Goal: Task Accomplishment & Management: Manage account settings

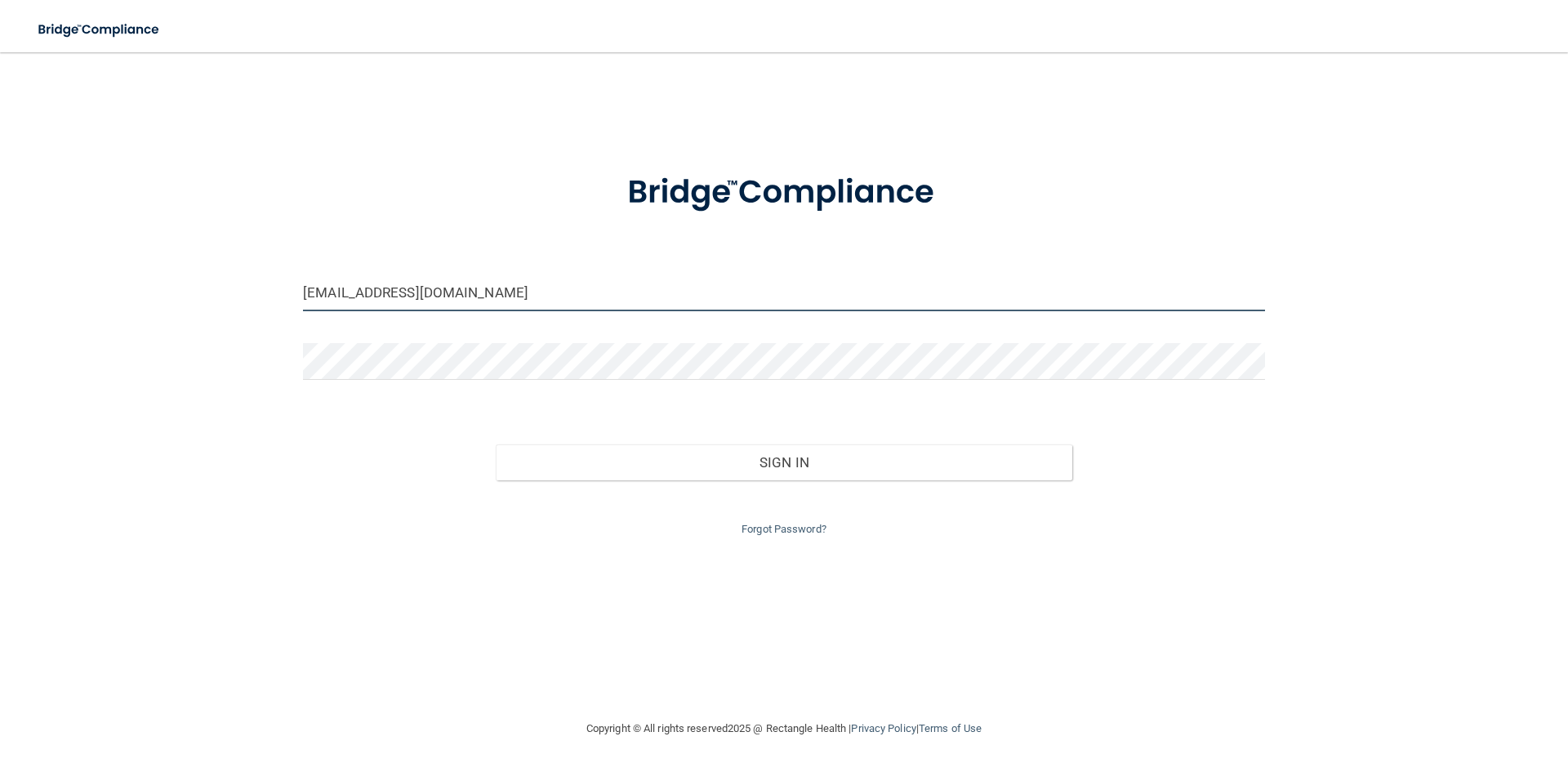
click at [511, 299] on input "[EMAIL_ADDRESS][DOMAIN_NAME]" at bounding box center [784, 292] width 962 height 37
click at [511, 298] on input "[EMAIL_ADDRESS][DOMAIN_NAME]" at bounding box center [784, 292] width 962 height 37
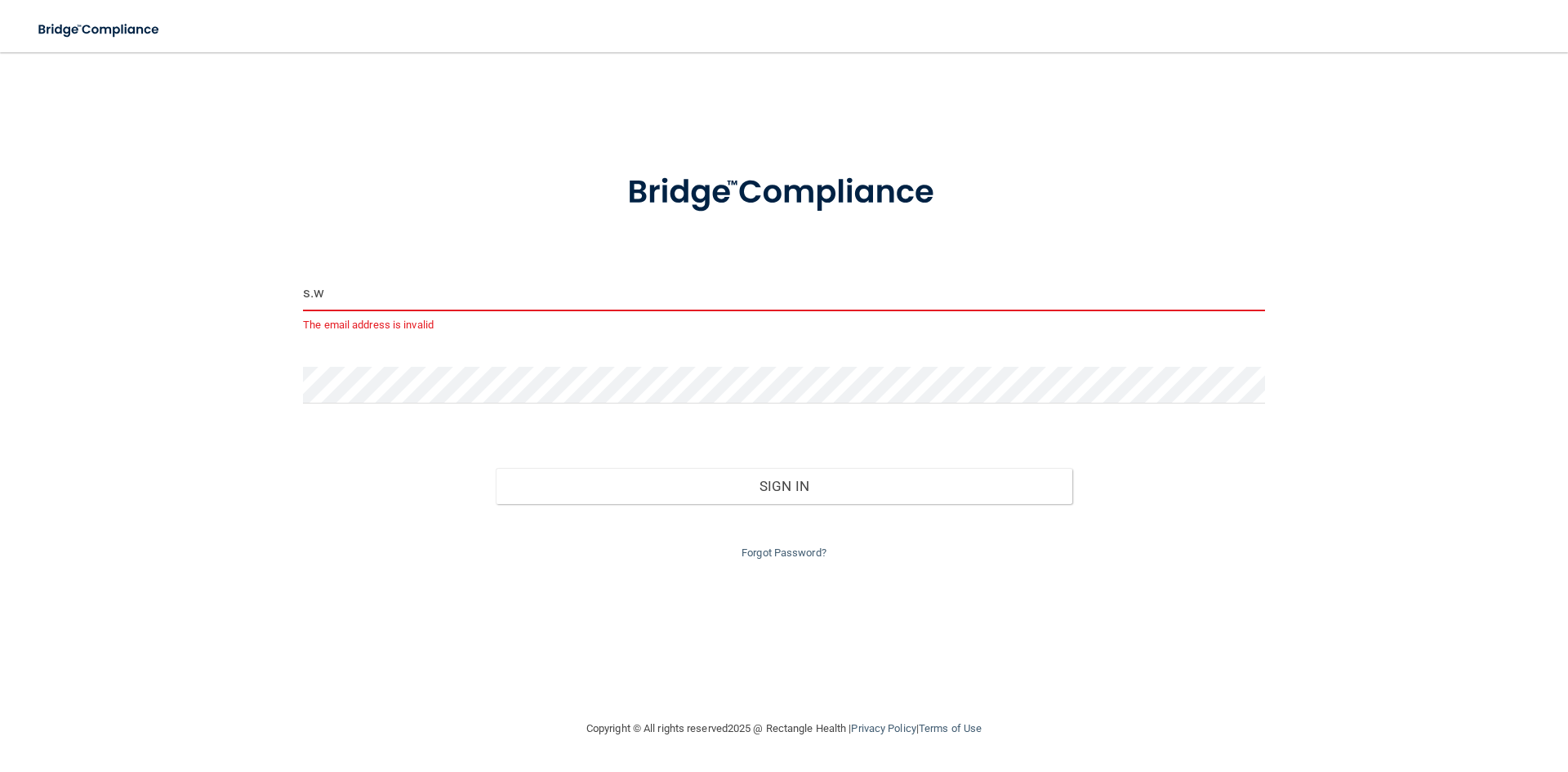
type input "[EMAIL_ADDRESS][DOMAIN_NAME]"
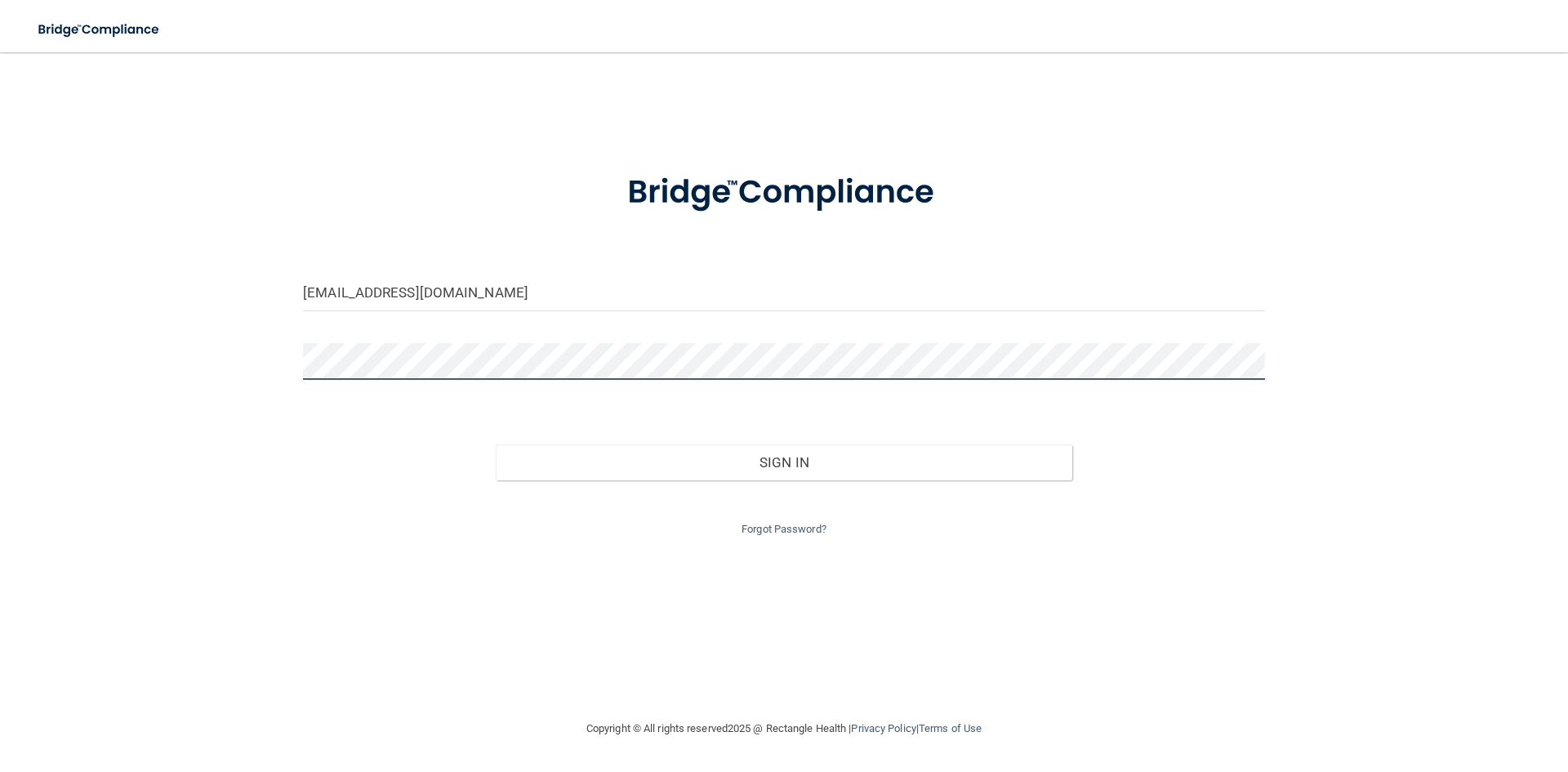
click at [496, 445] on button "Sign In" at bounding box center [784, 463] width 578 height 36
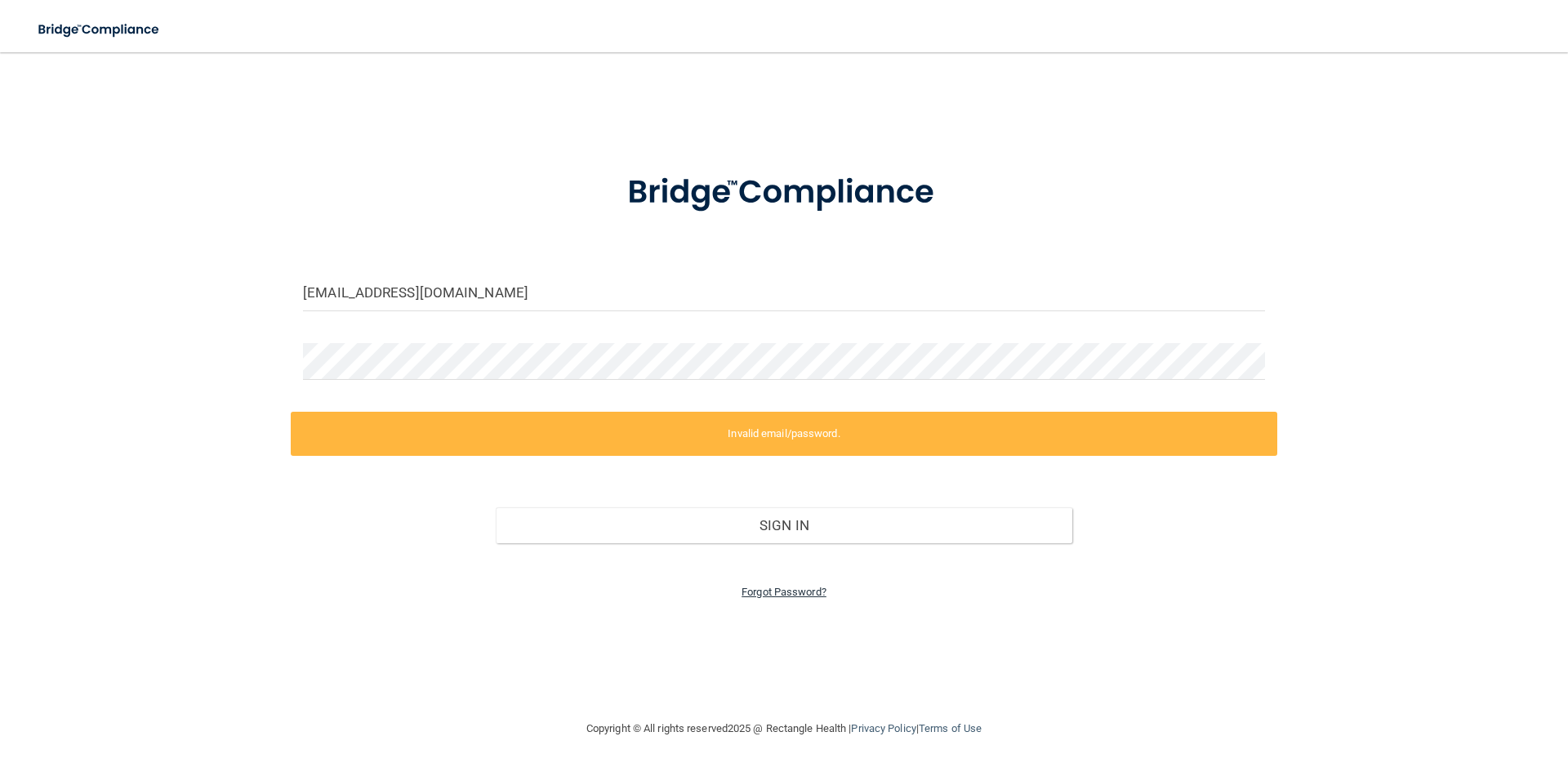
click at [774, 589] on link "Forgot Password?" at bounding box center [784, 592] width 85 height 12
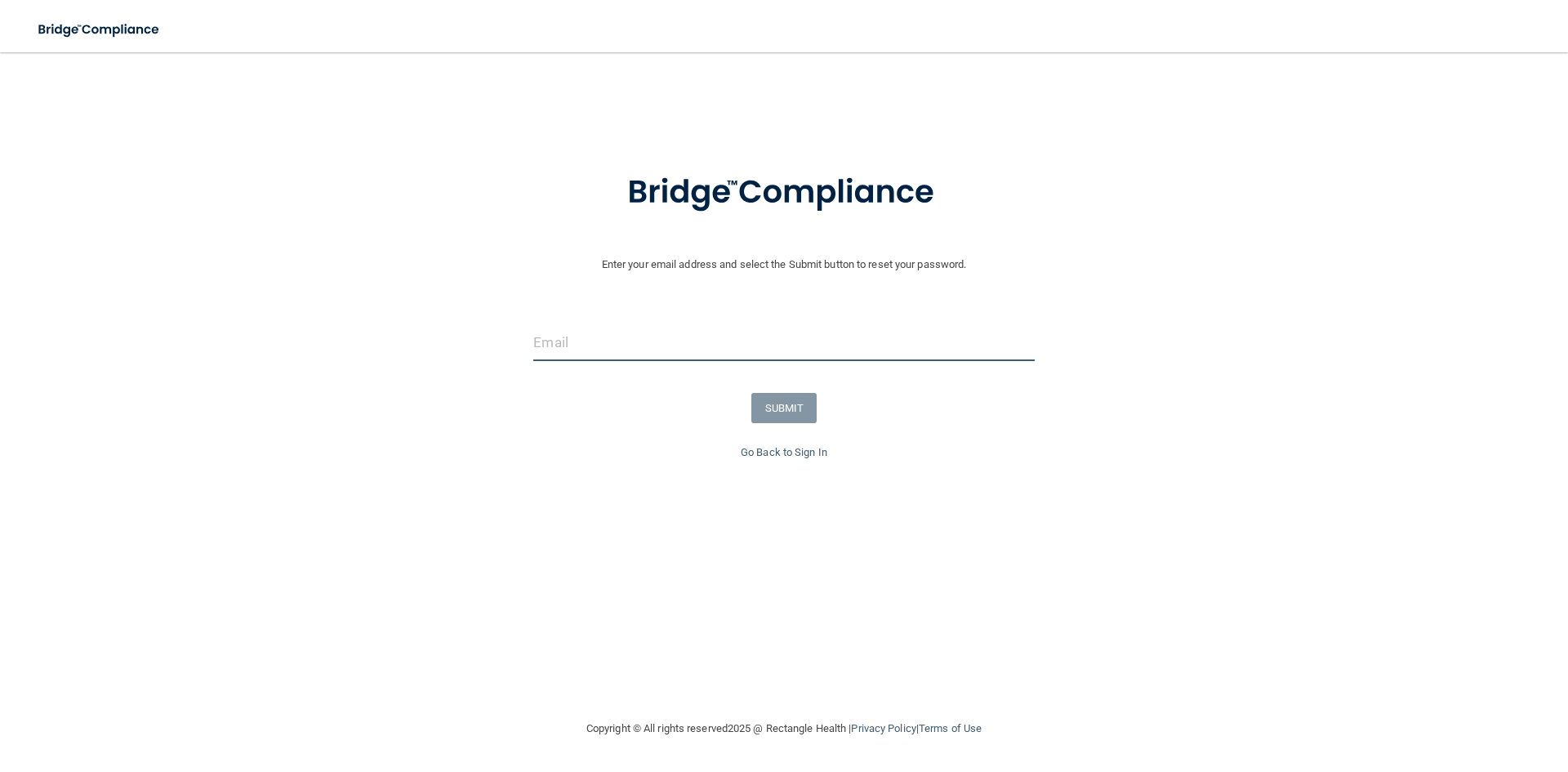
click at [590, 353] on input "email" at bounding box center [784, 342] width 501 height 37
type input "[EMAIL_ADDRESS][DOMAIN_NAME]"
click at [780, 415] on button "SUBMIT" at bounding box center [784, 408] width 66 height 30
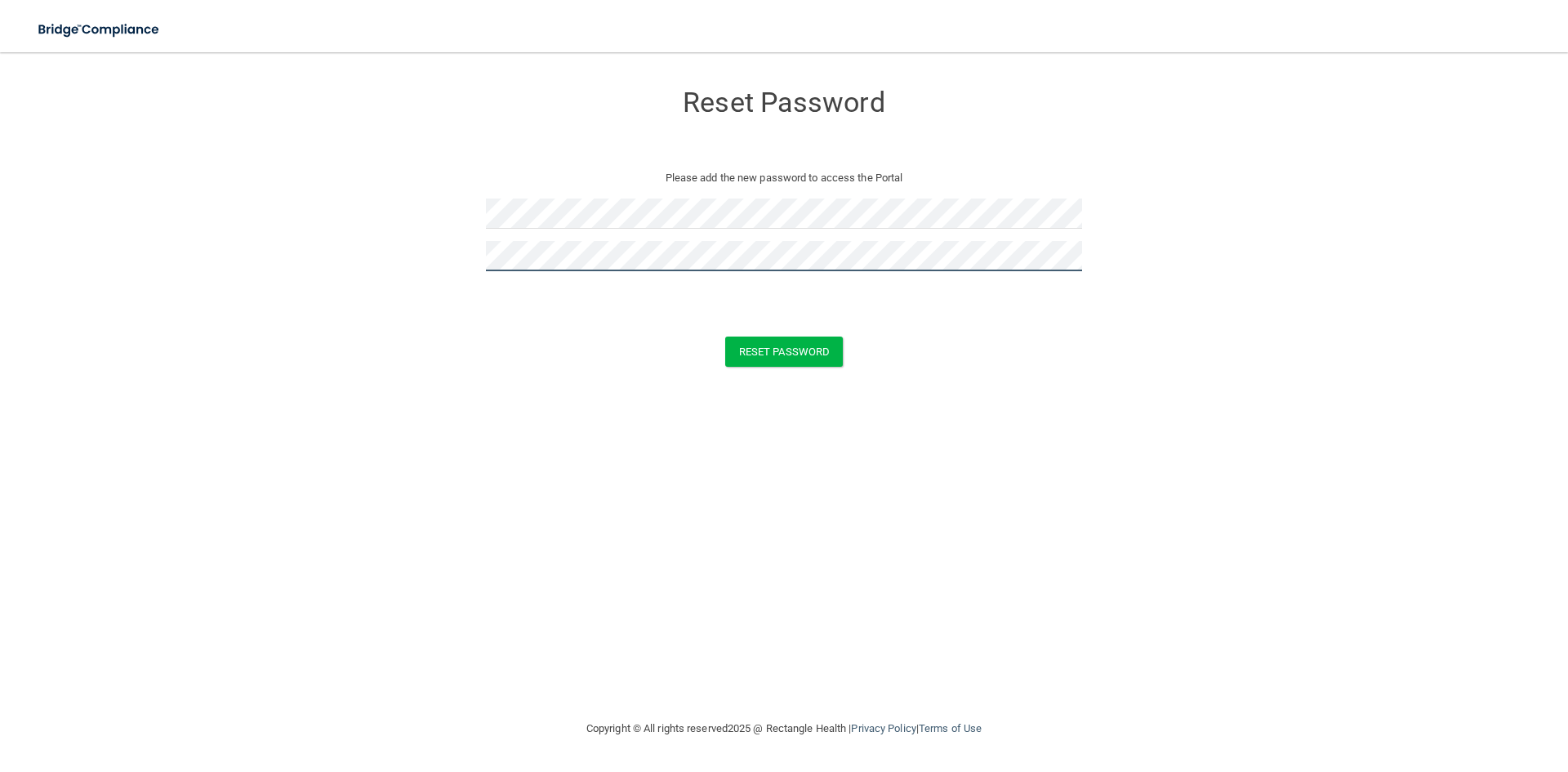
click at [725, 337] on button "Reset Password" at bounding box center [784, 351] width 118 height 30
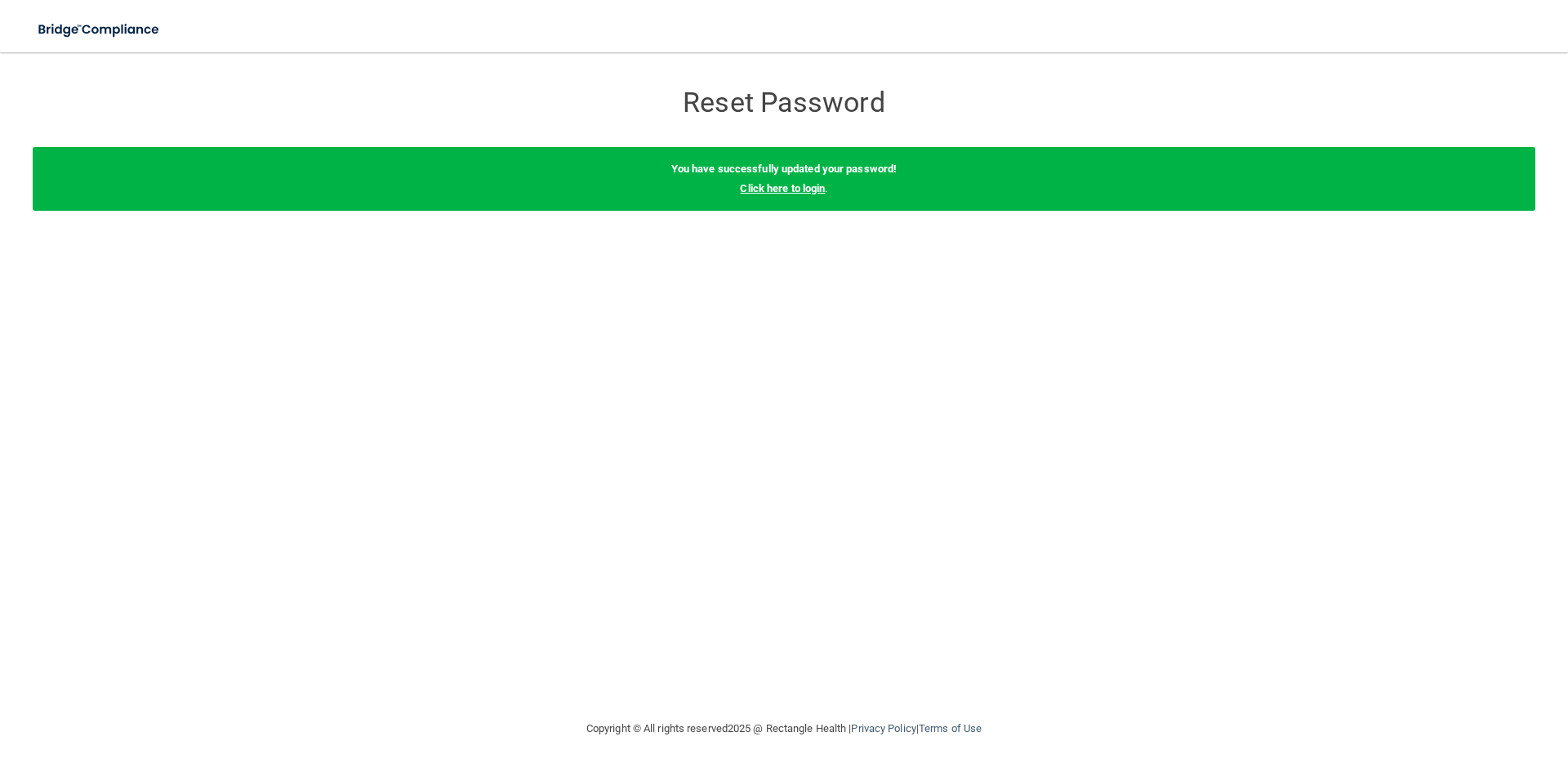
click at [770, 191] on link "Click here to login" at bounding box center [782, 188] width 85 height 12
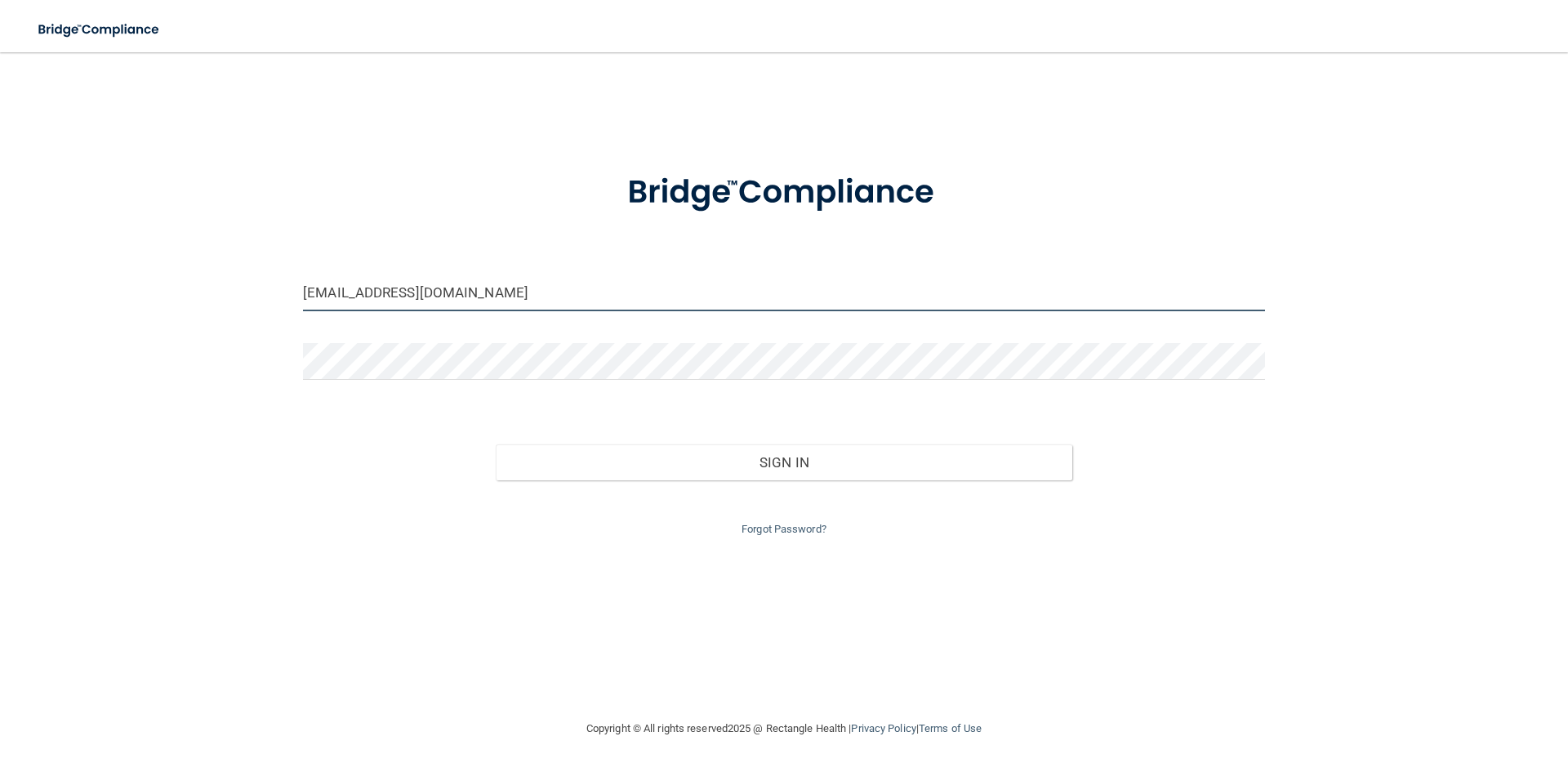
drag, startPoint x: 392, startPoint y: 296, endPoint x: 0, endPoint y: 296, distance: 392.0
click at [0, 296] on main "amandaneely6@gmail.com Invalid email/password. You don't have permission to acc…" at bounding box center [784, 412] width 1568 height 720
type input "[EMAIL_ADDRESS][DOMAIN_NAME]"
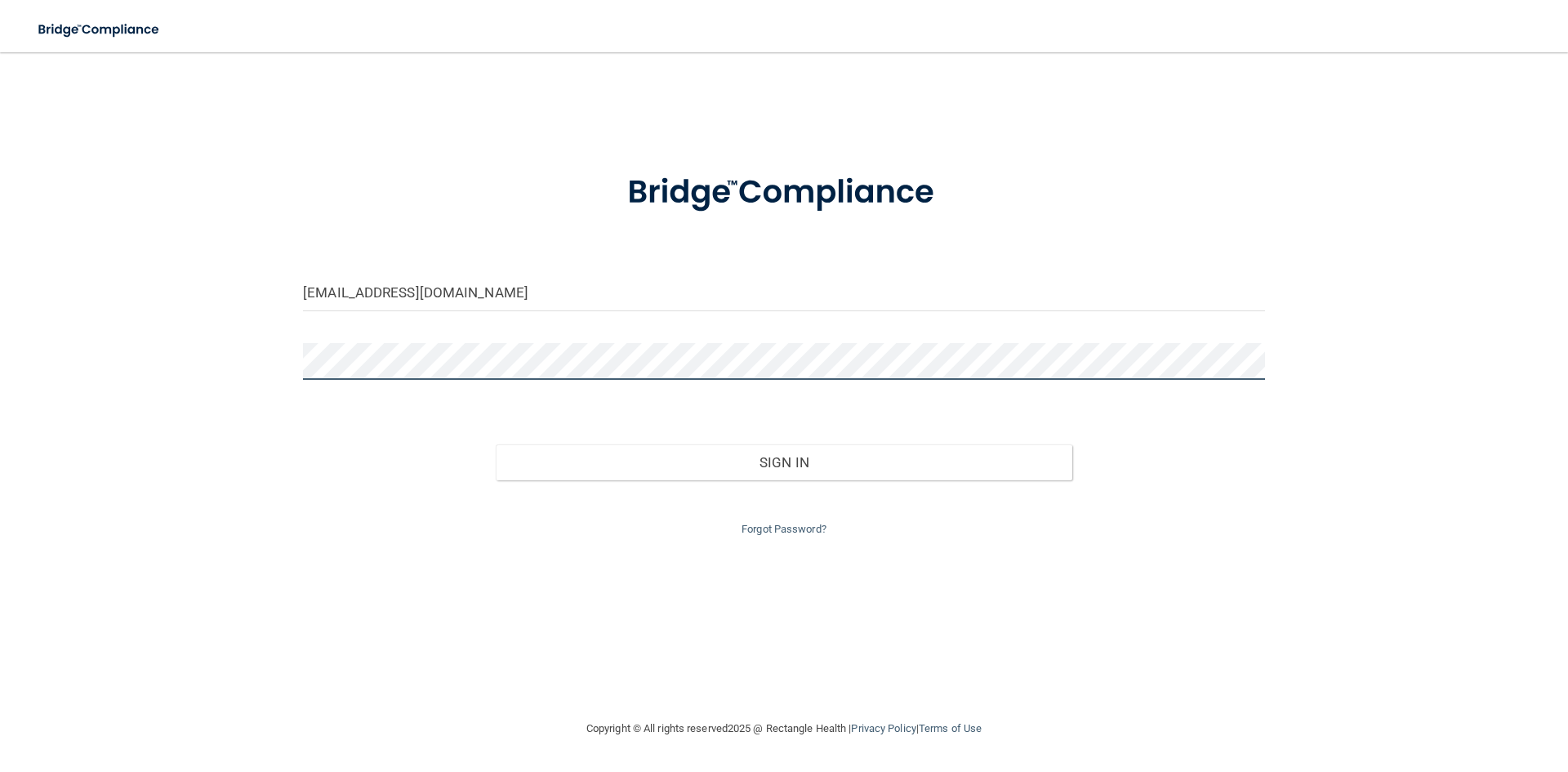
click at [496, 445] on button "Sign In" at bounding box center [784, 463] width 578 height 36
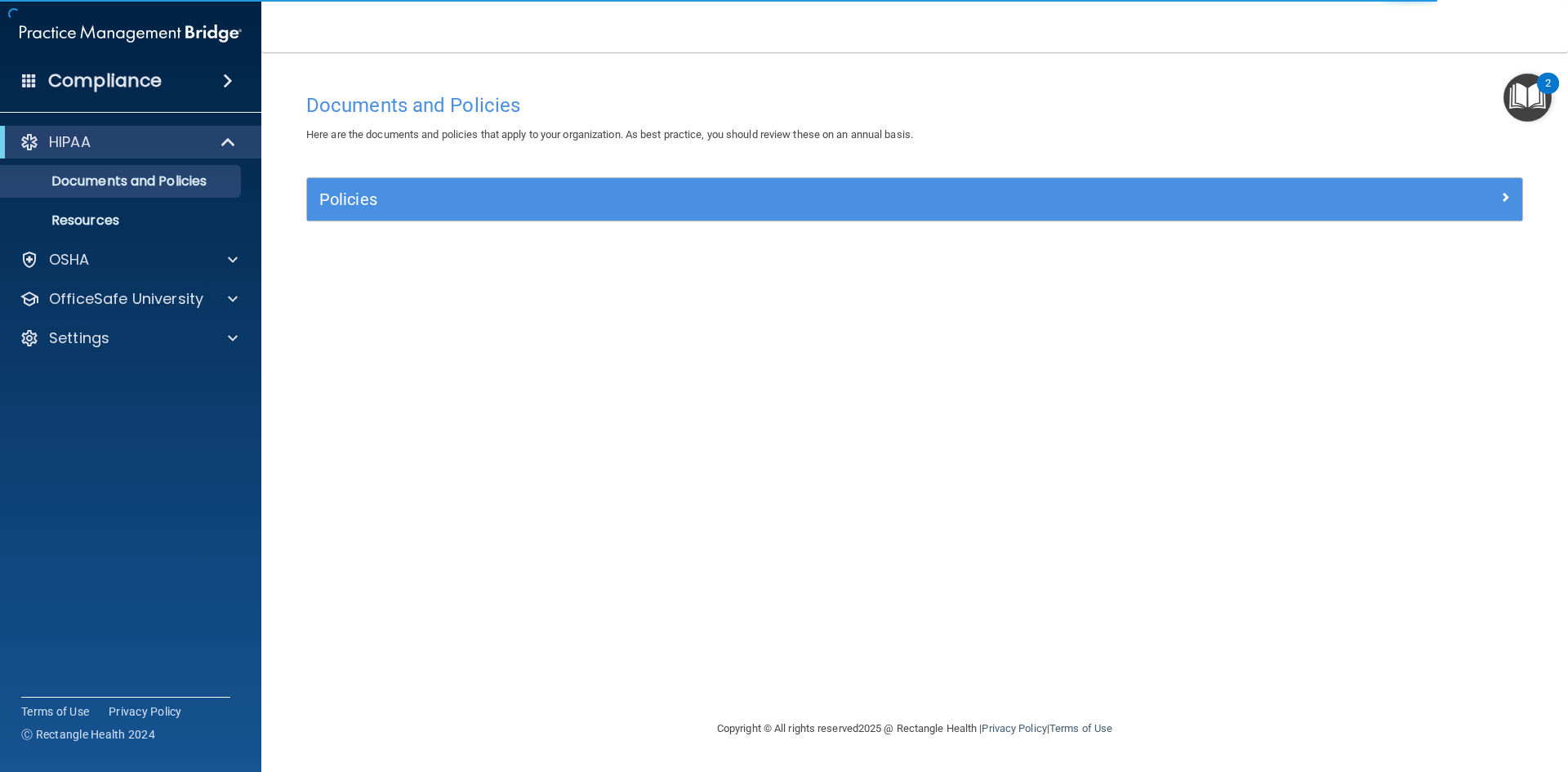
click at [1539, 99] on img "Open Resource Center, 2 new notifications" at bounding box center [1528, 97] width 48 height 48
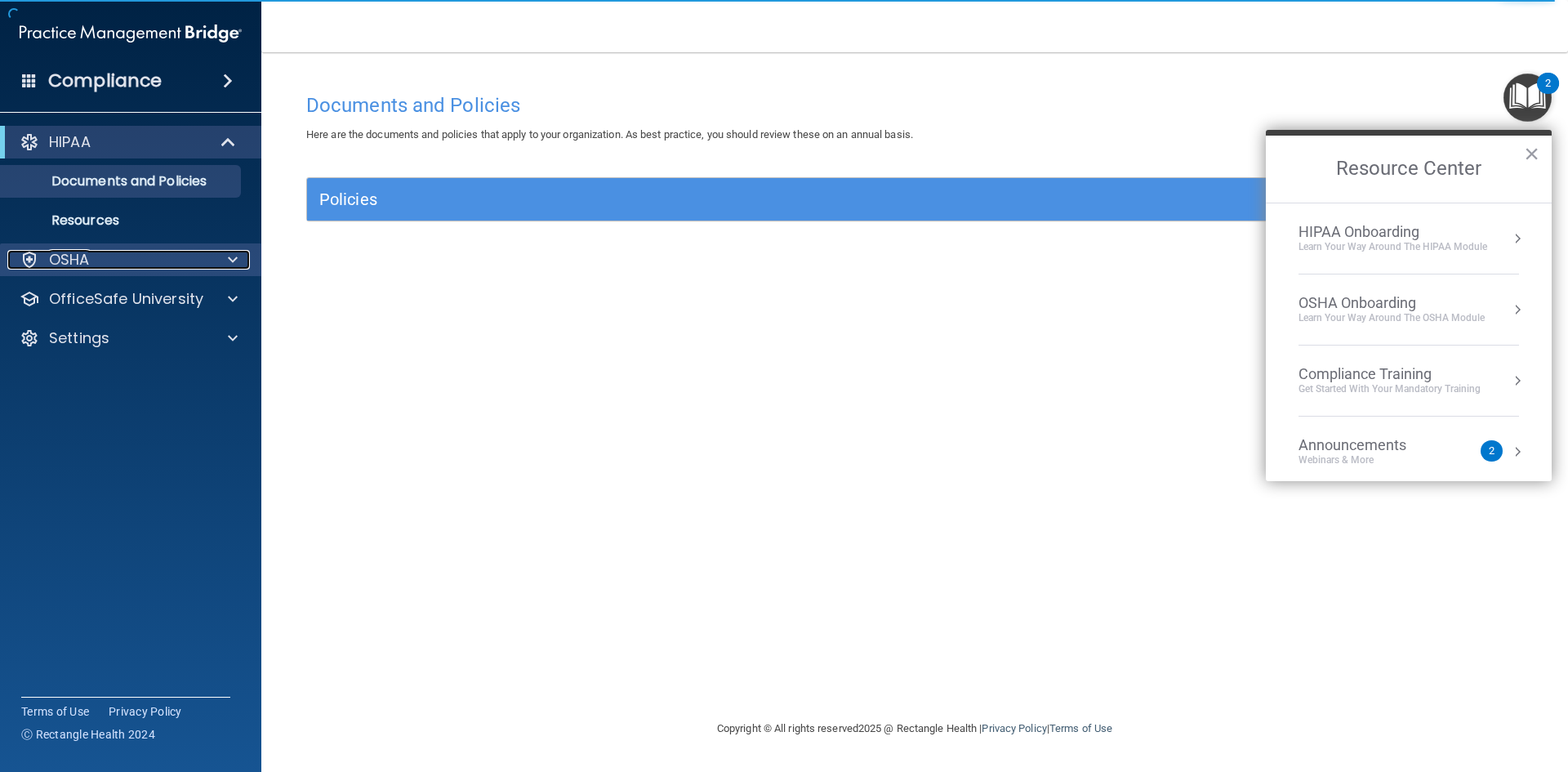
click at [243, 258] on div at bounding box center [231, 259] width 41 height 20
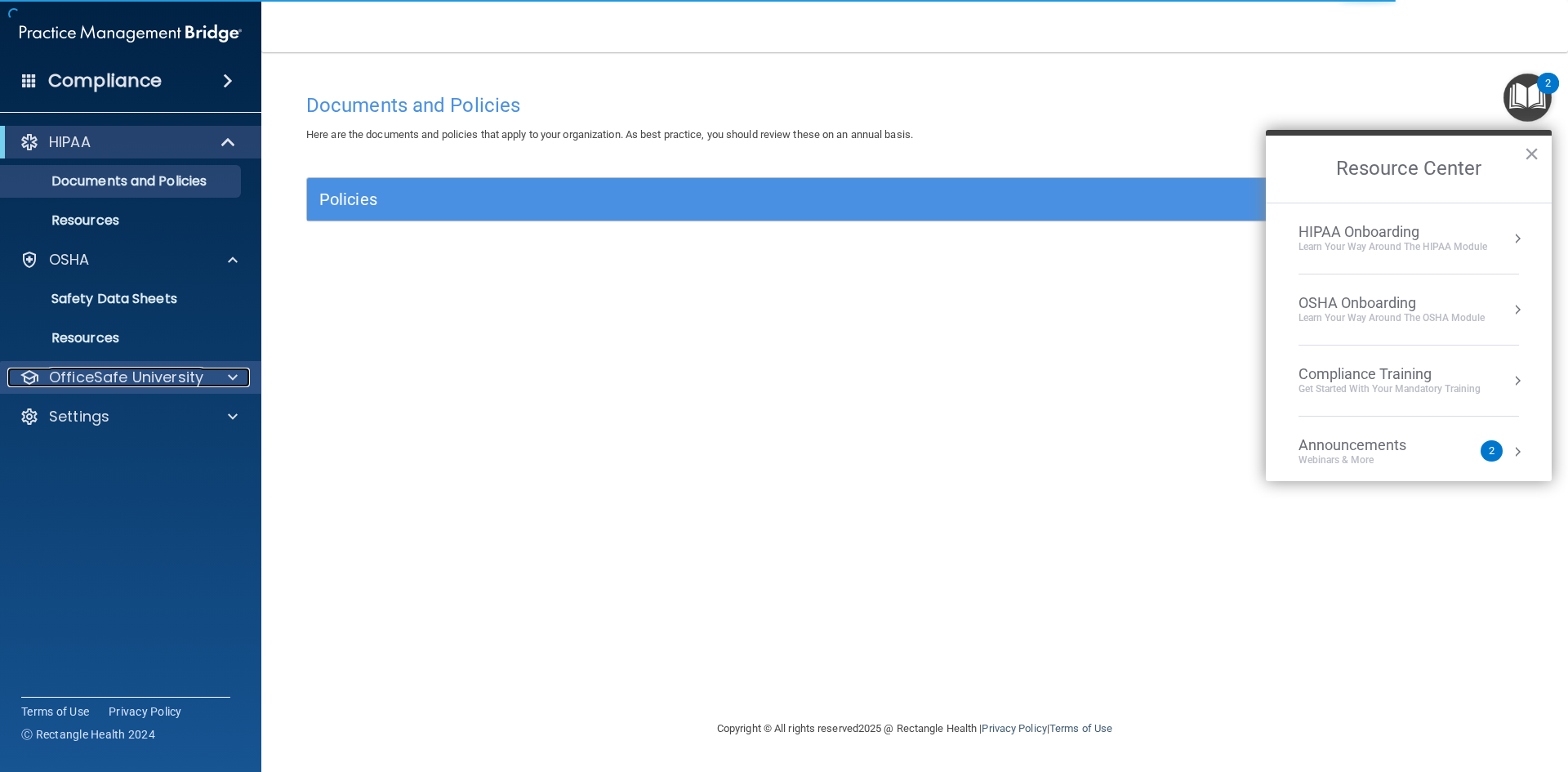
click at [228, 375] on span at bounding box center [232, 377] width 9 height 20
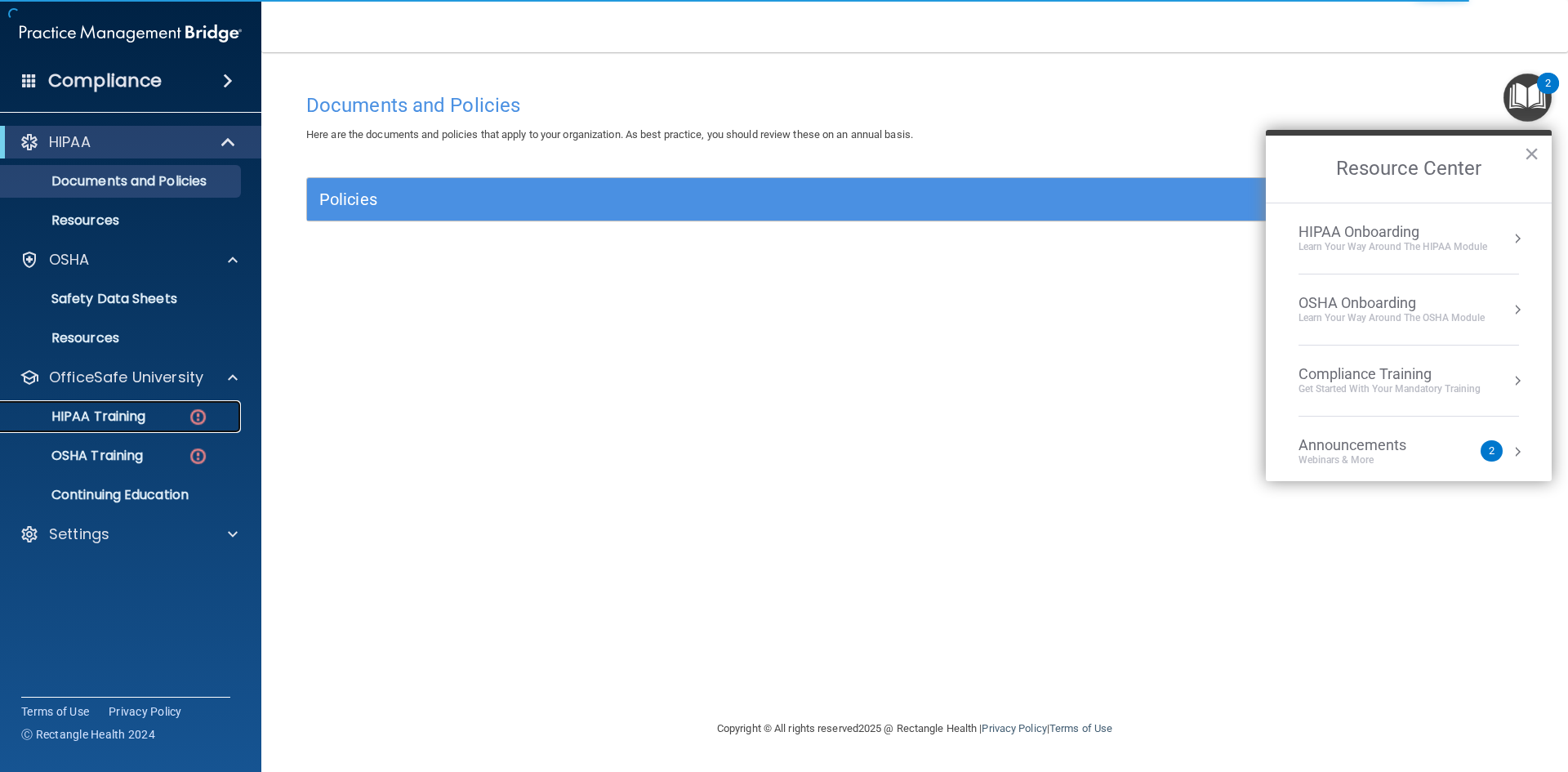
click at [85, 416] on p "HIPAA Training" at bounding box center [78, 416] width 135 height 16
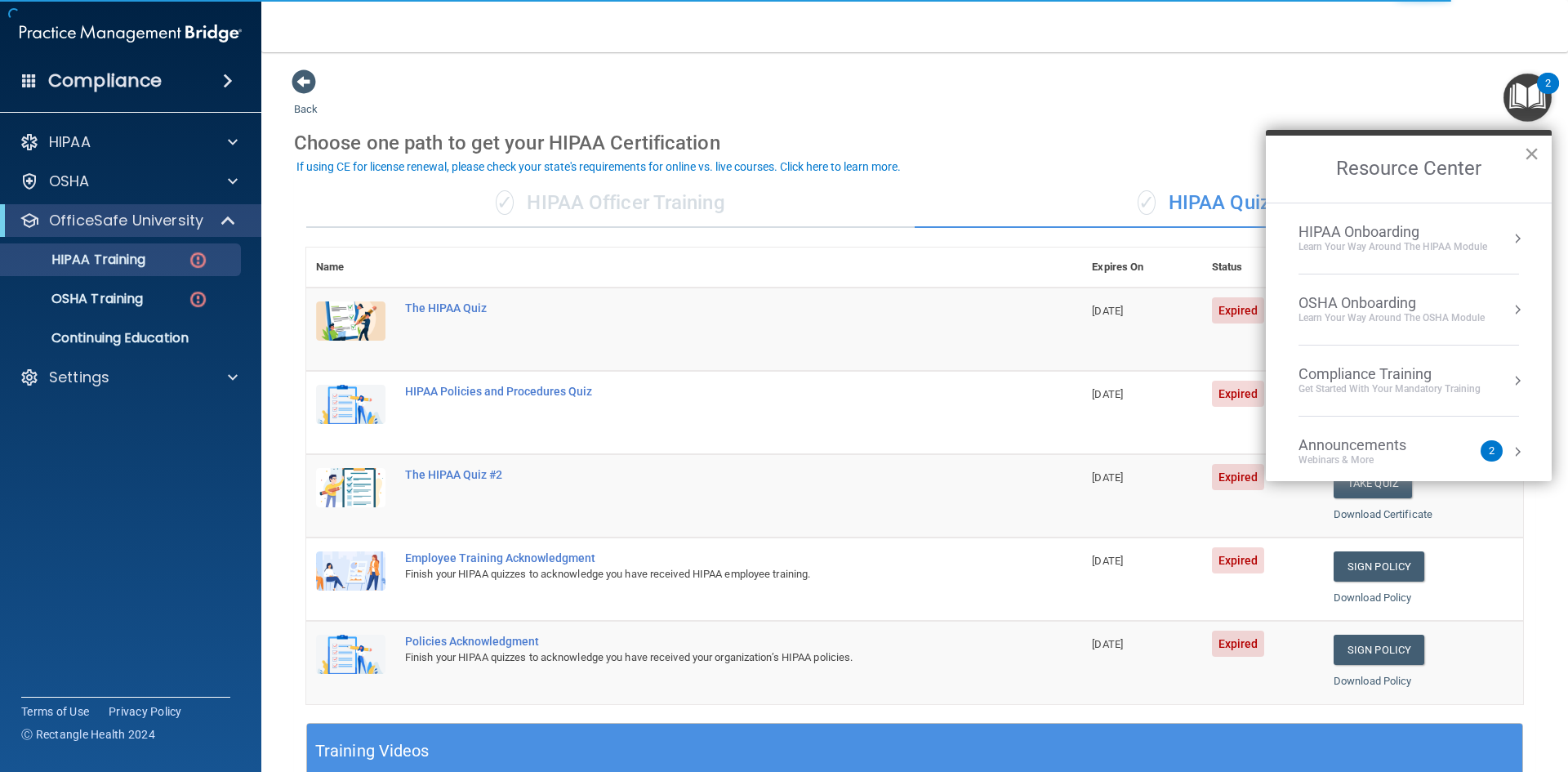
click at [1527, 150] on button "×" at bounding box center [1531, 153] width 15 height 27
